Goal: Find contact information: Find contact information

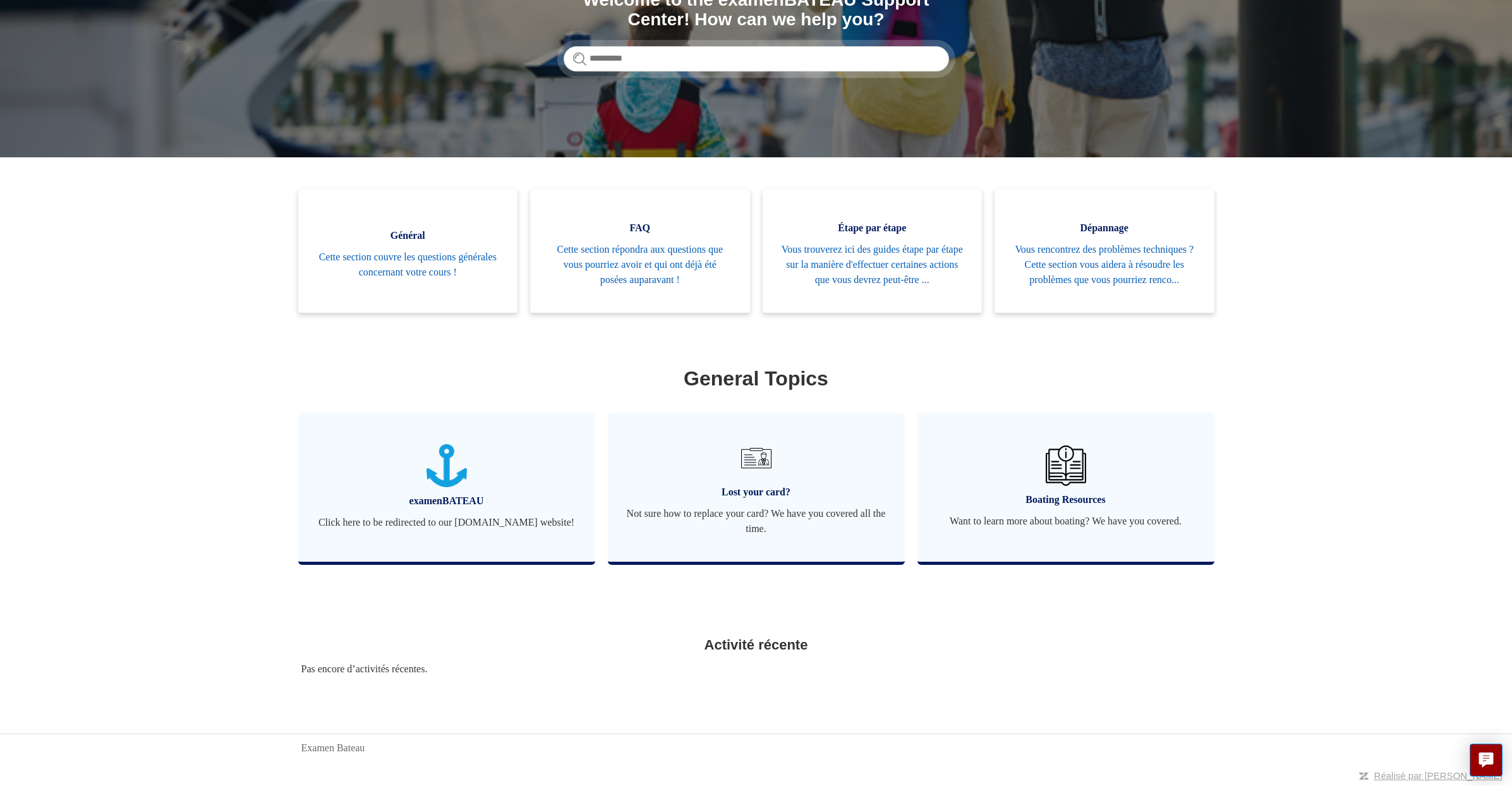
scroll to position [194, 0]
click at [752, 464] on img at bounding box center [755, 458] width 44 height 44
click at [805, 513] on span "Not sure how to replace your card? We have you covered all the time." at bounding box center [756, 521] width 260 height 30
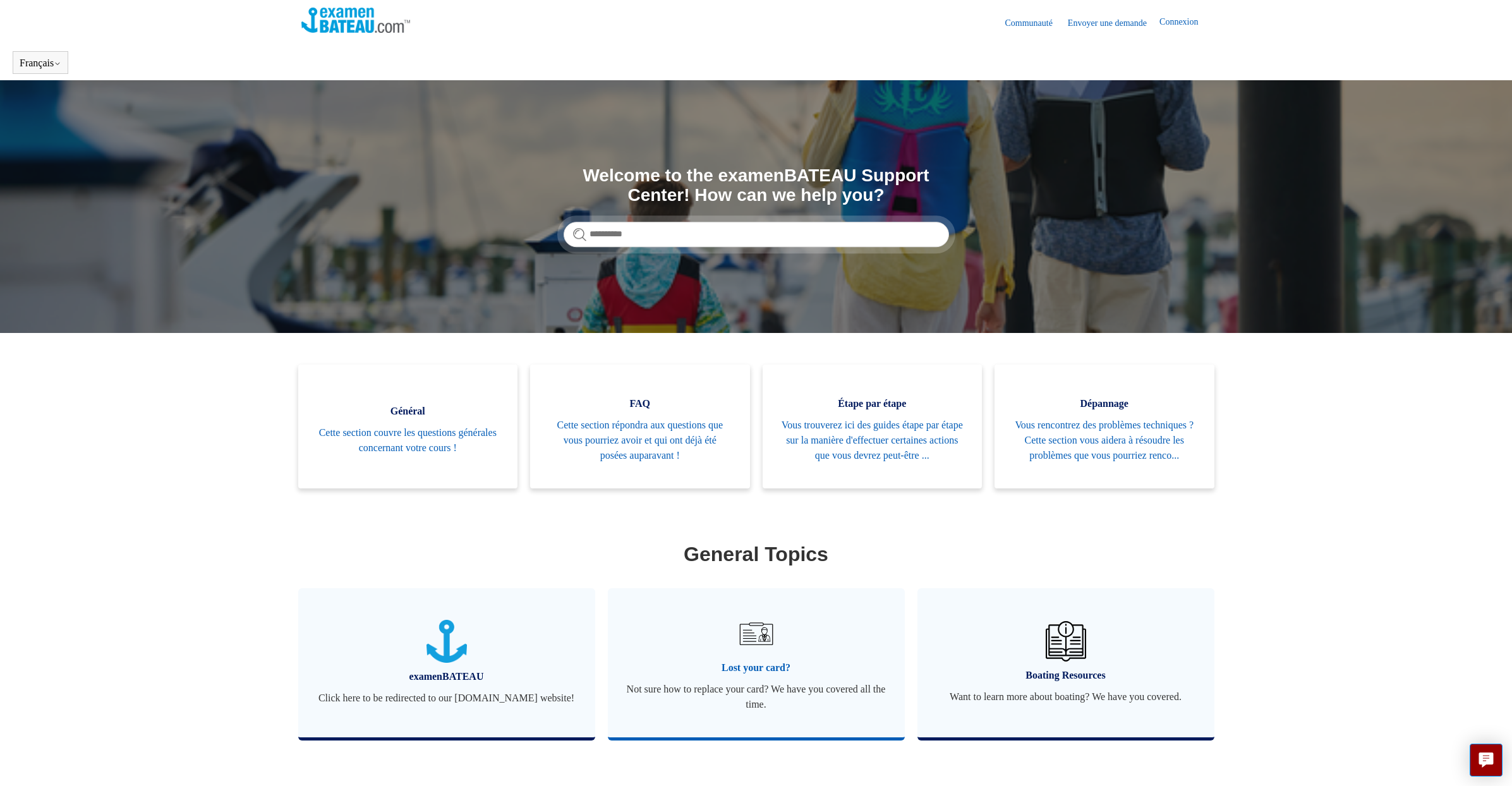
click at [749, 712] on span "Not sure how to replace your card? We have you covered all the time." at bounding box center [756, 696] width 260 height 30
click at [748, 656] on img at bounding box center [755, 633] width 44 height 44
click at [755, 656] on img at bounding box center [755, 633] width 44 height 44
click at [1120, 25] on link "Envoyer une demande" at bounding box center [1114, 23] width 92 height 13
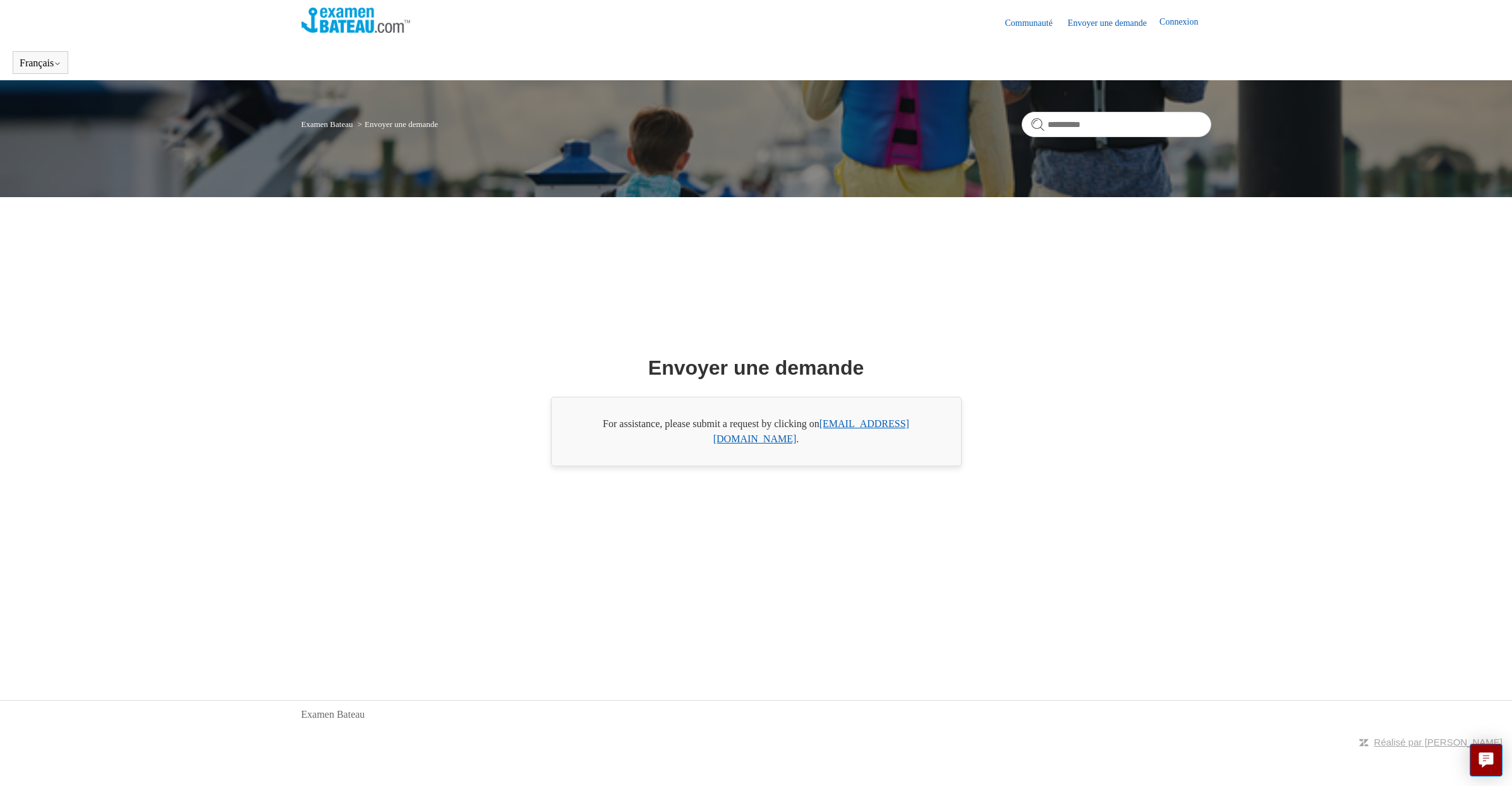
click at [865, 433] on link "[EMAIL_ADDRESS][DOMAIN_NAME]" at bounding box center [812, 430] width 196 height 25
